Goal: Information Seeking & Learning: Learn about a topic

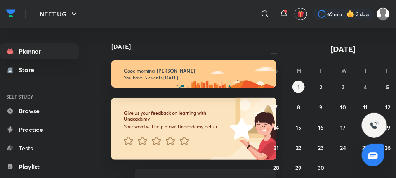
click at [275, 48] on icon "button" at bounding box center [274, 48] width 6 height 7
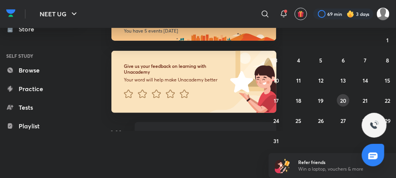
click at [349, 96] on div "27 28 29 30 31 1 2 3 4 5 6 7 8 9 10 11 12 13 14 15 16 17 18 19 20 21 22 23 24 2…" at bounding box center [342, 90] width 149 height 113
click at [345, 99] on abbr "20" at bounding box center [343, 100] width 6 height 7
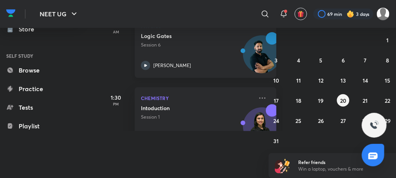
click at [145, 64] on icon at bounding box center [145, 65] width 9 height 9
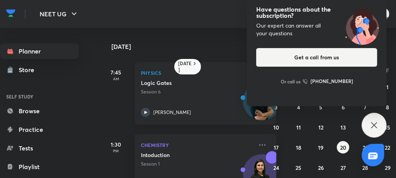
scroll to position [97, 0]
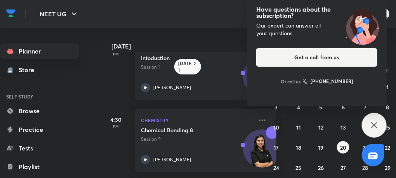
click at [375, 124] on icon at bounding box center [374, 125] width 6 height 6
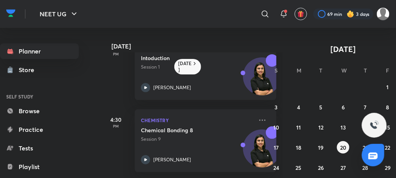
scroll to position [47, 0]
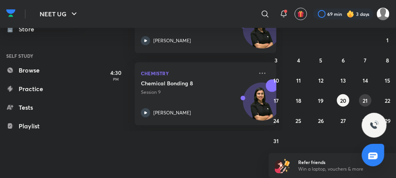
click at [365, 102] on abbr "21" at bounding box center [365, 100] width 5 height 7
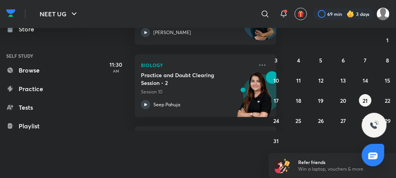
scroll to position [0, 0]
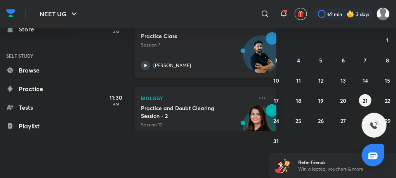
click at [145, 64] on icon at bounding box center [145, 65] width 9 height 9
